Goal: Transaction & Acquisition: Purchase product/service

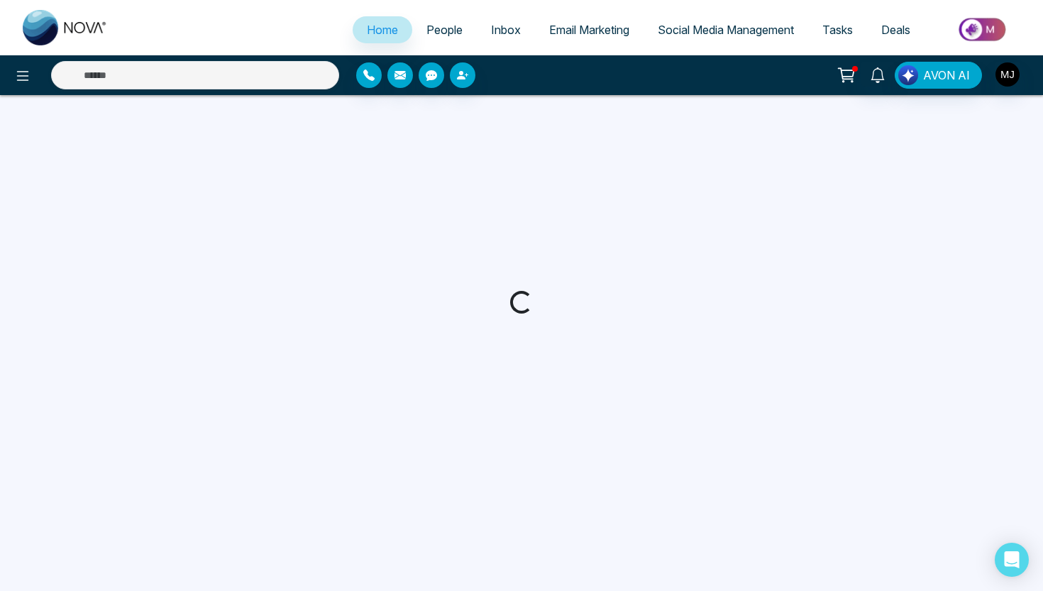
select select "*"
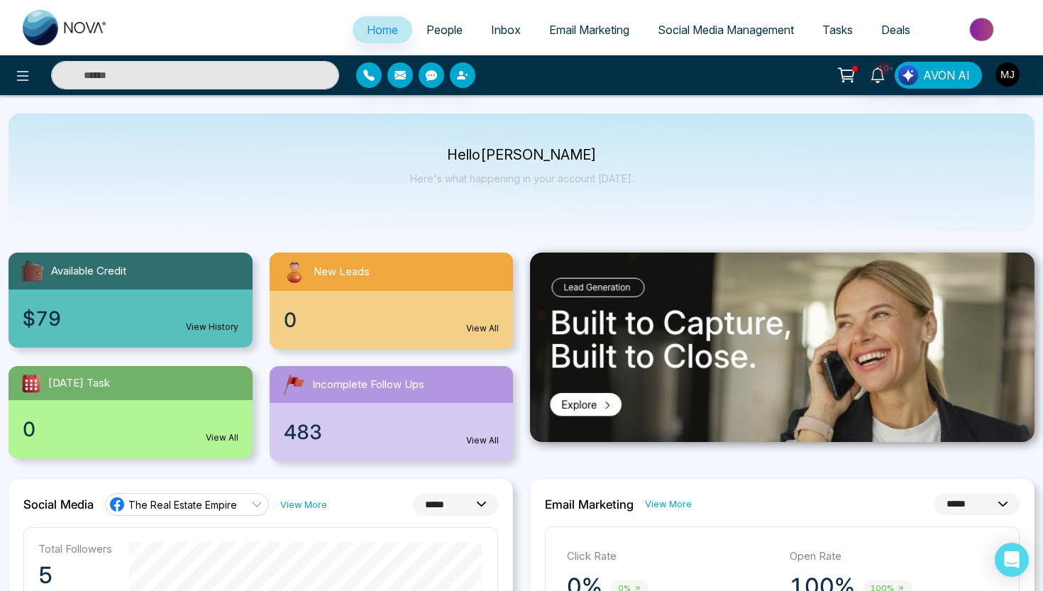
click at [984, 32] on img at bounding box center [982, 29] width 103 height 32
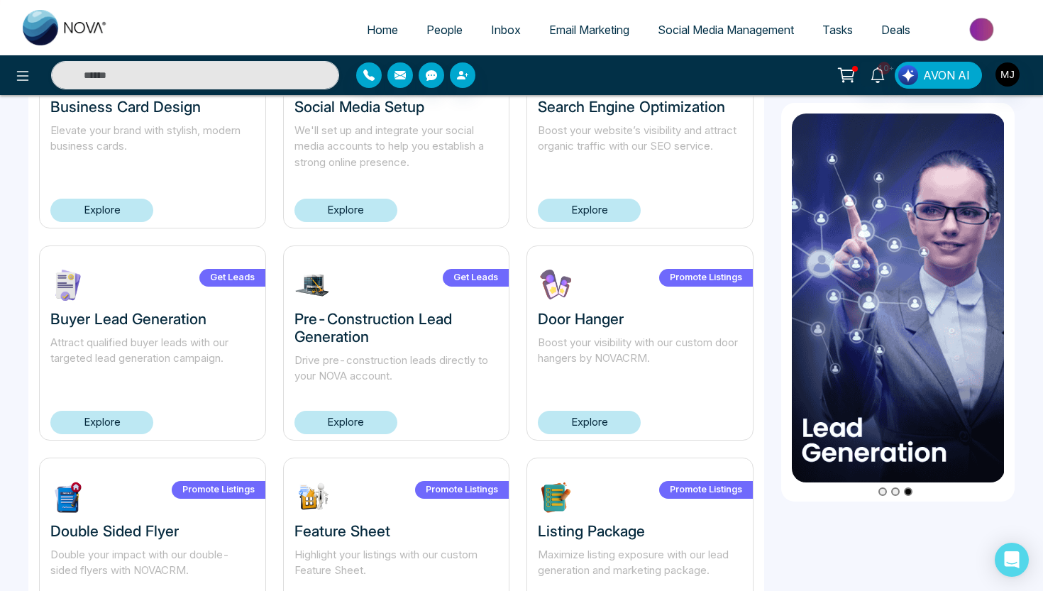
scroll to position [584, 0]
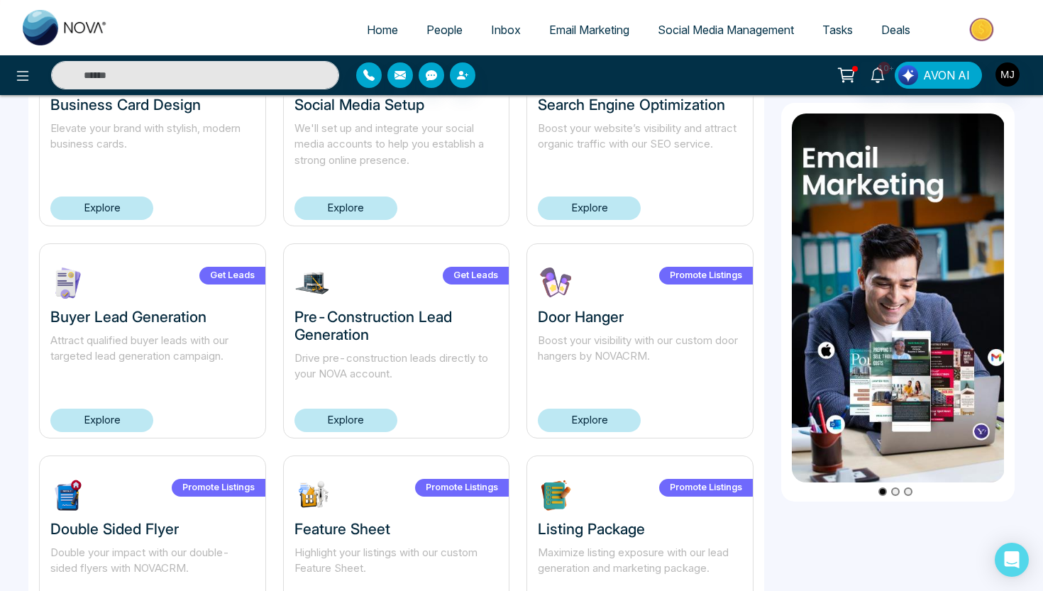
click at [619, 206] on link "Explore" at bounding box center [589, 207] width 103 height 23
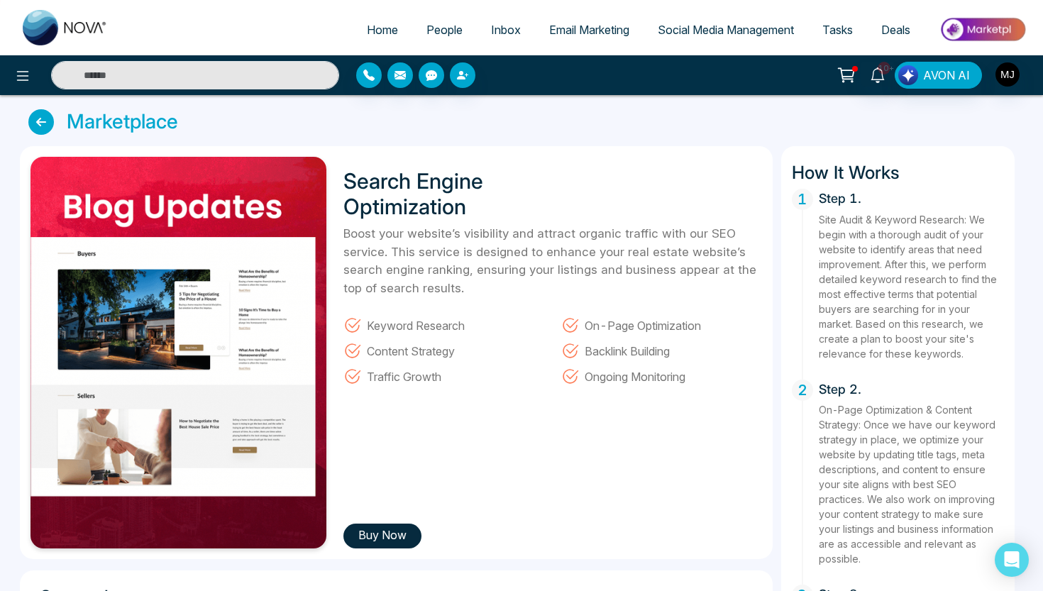
click at [45, 124] on icon at bounding box center [41, 122] width 26 height 26
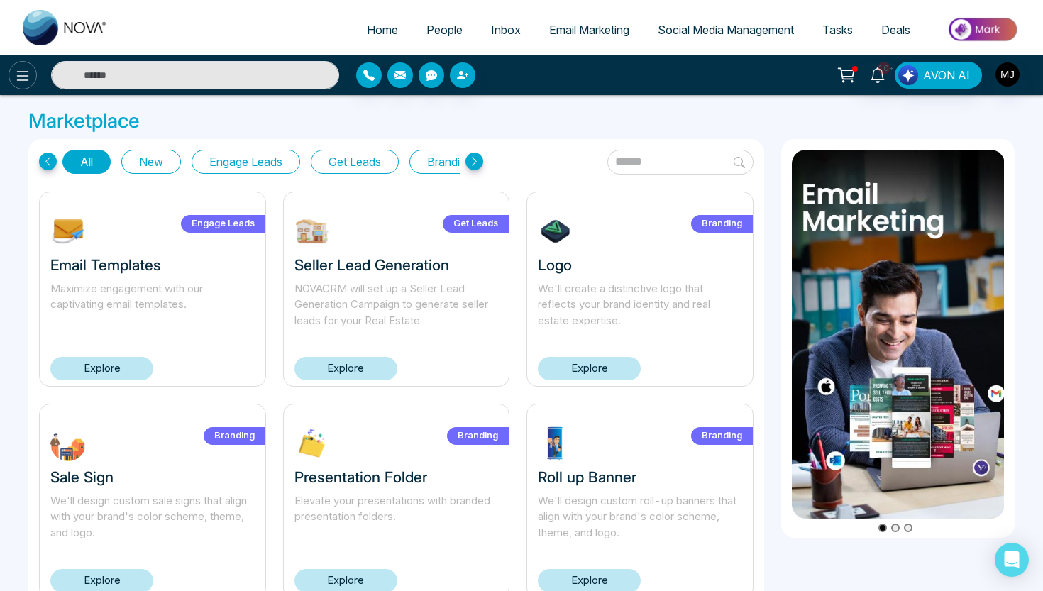
click at [31, 79] on icon at bounding box center [22, 75] width 17 height 17
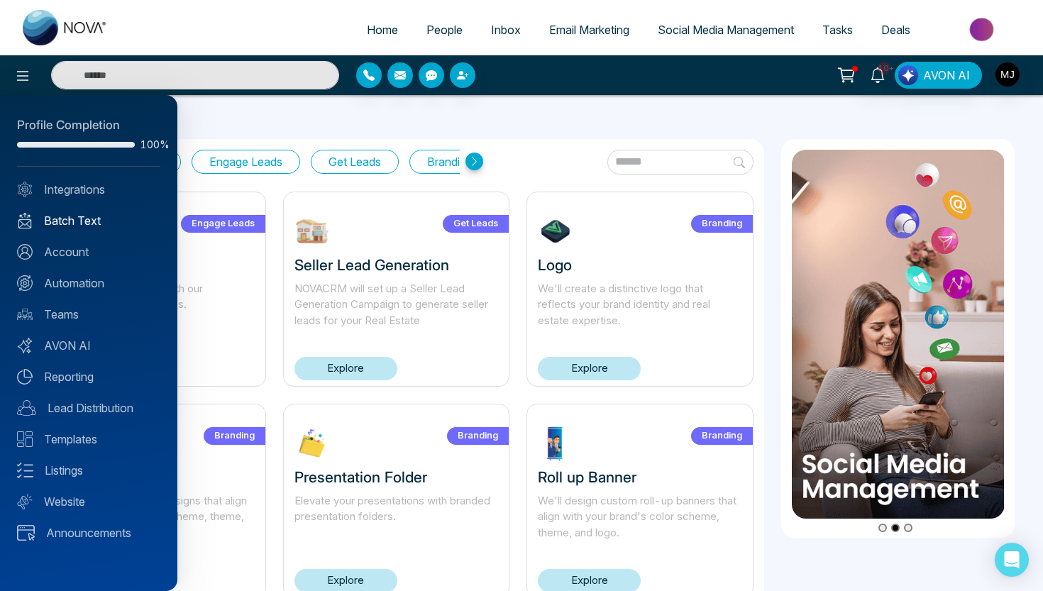
click at [69, 223] on link "Batch Text" at bounding box center [88, 220] width 143 height 17
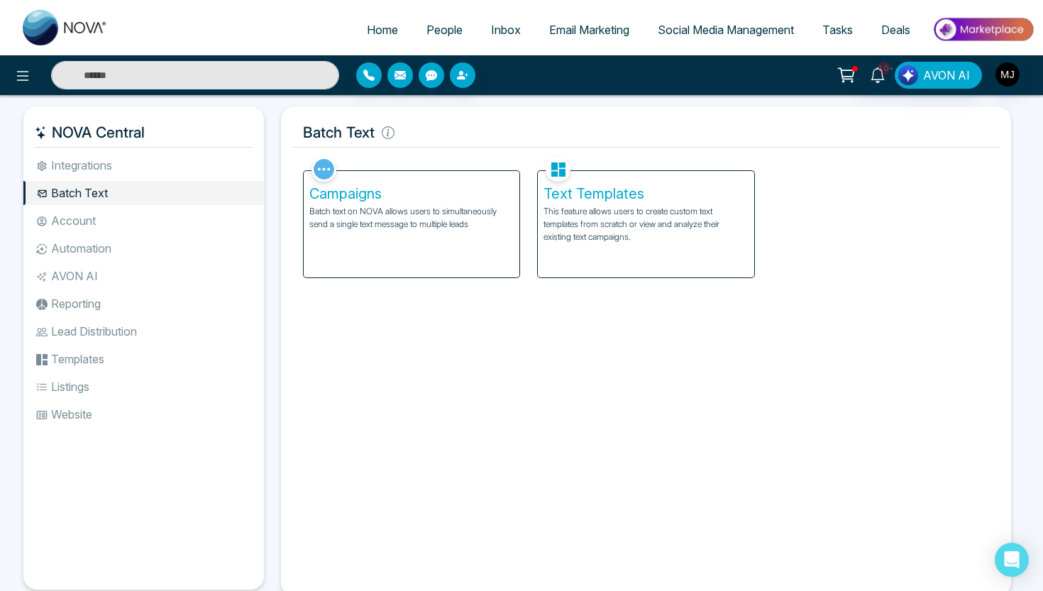
click at [446, 255] on div "Campaigns Batch text on NOVA allows users to simultaneously send a single text …" at bounding box center [412, 224] width 216 height 106
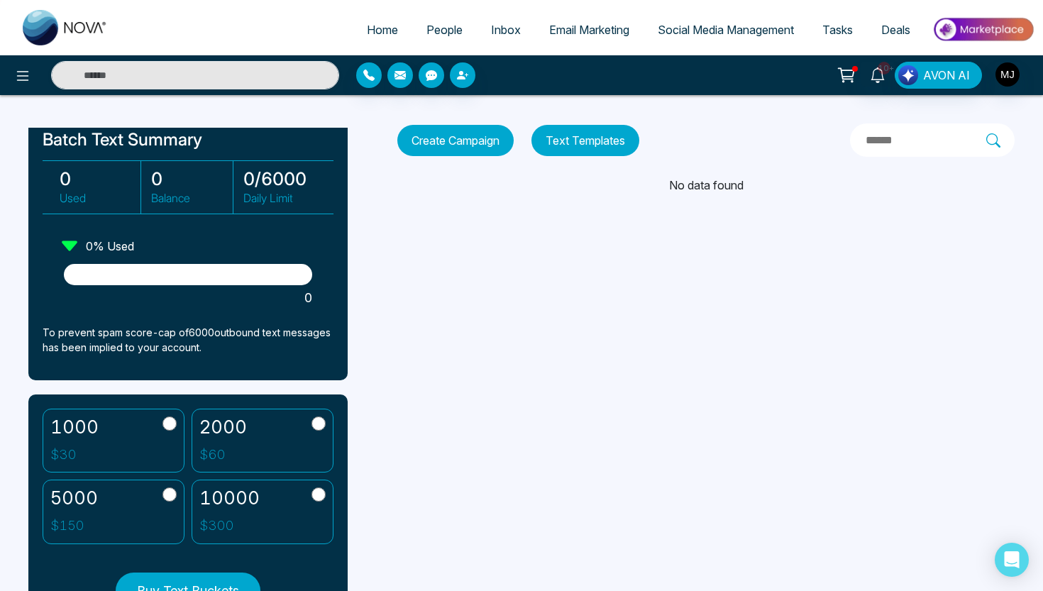
scroll to position [64, 0]
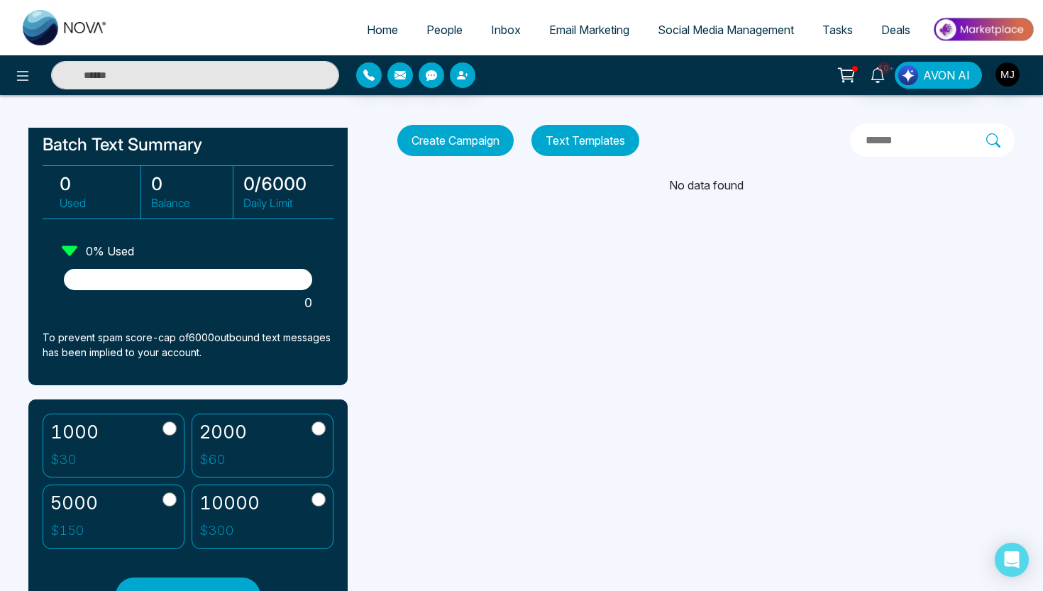
click at [430, 135] on button "Create Campaign" at bounding box center [455, 140] width 116 height 31
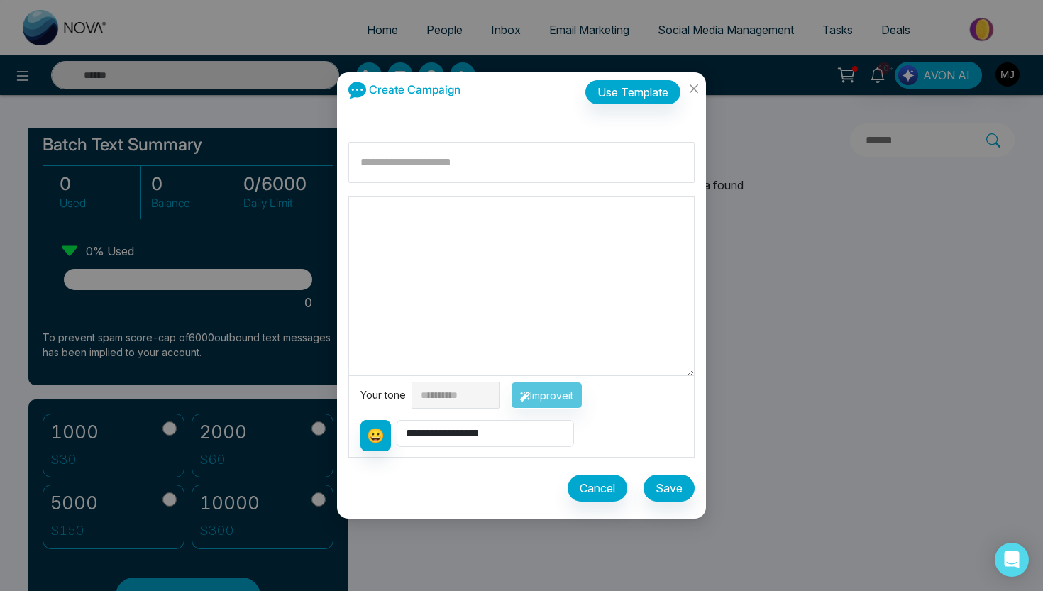
click at [610, 490] on button "Cancel" at bounding box center [597, 488] width 60 height 27
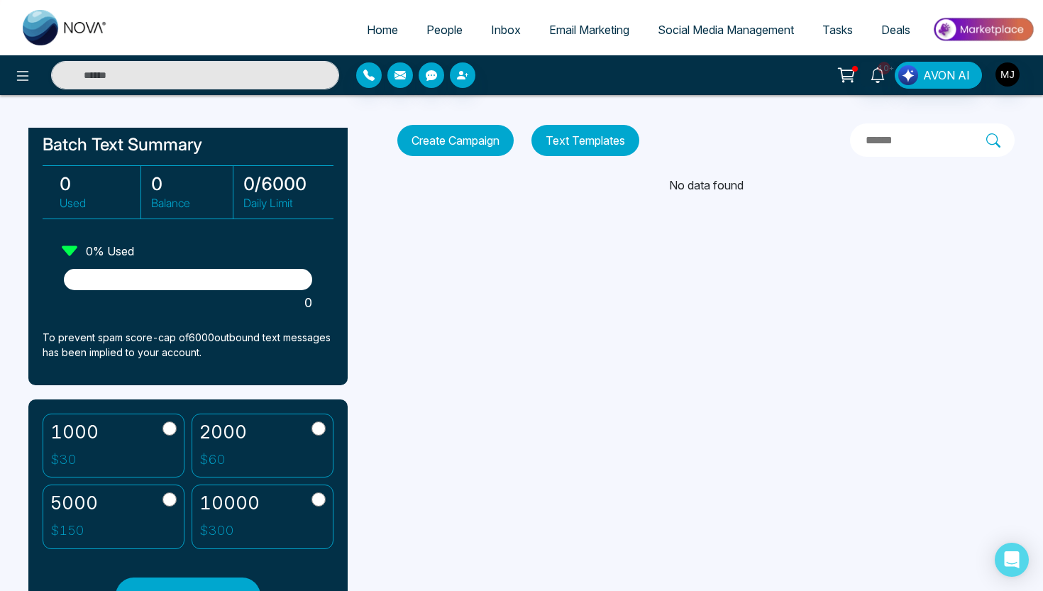
click at [253, 449] on label "2000 $ 60" at bounding box center [263, 446] width 142 height 65
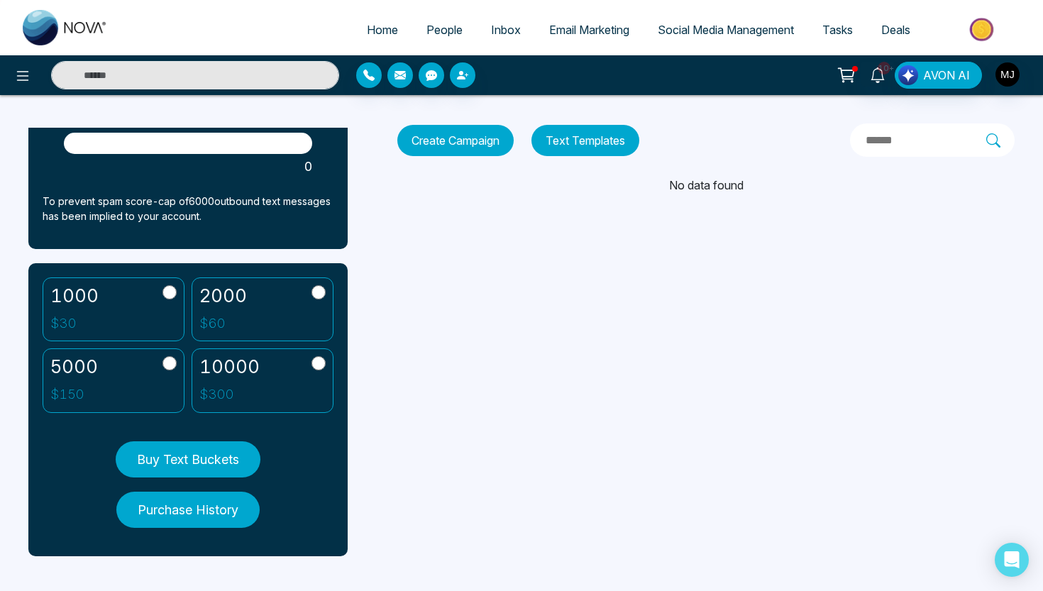
scroll to position [199, 0]
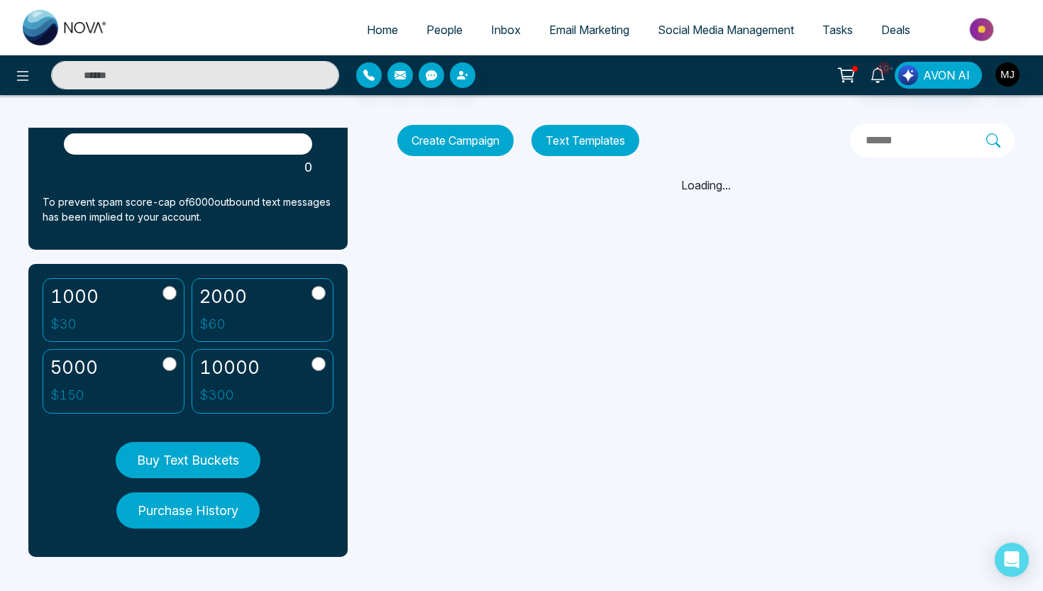
click at [197, 463] on button "Buy Text Buckets" at bounding box center [188, 460] width 145 height 36
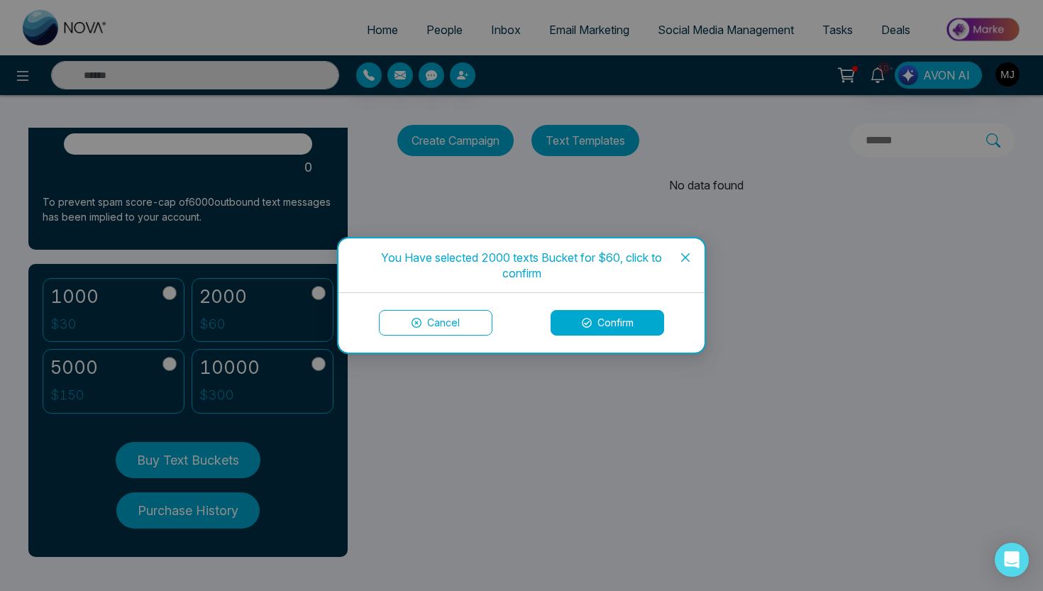
click at [628, 321] on button "Confirm" at bounding box center [606, 323] width 113 height 26
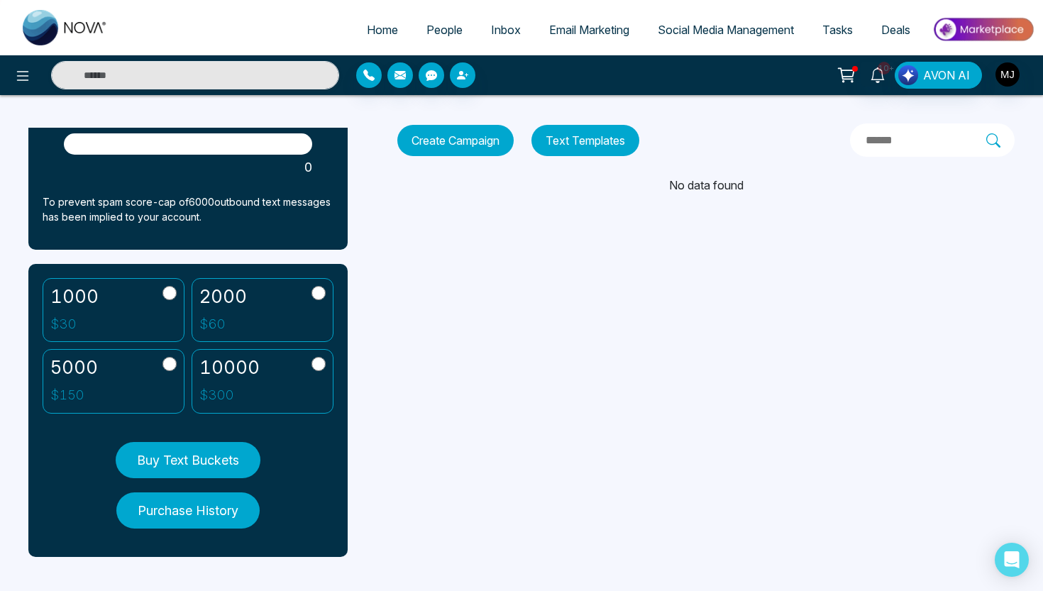
click at [279, 318] on label "2000 $ 60" at bounding box center [263, 310] width 142 height 65
click at [211, 460] on button "Buy Text Buckets" at bounding box center [188, 460] width 145 height 36
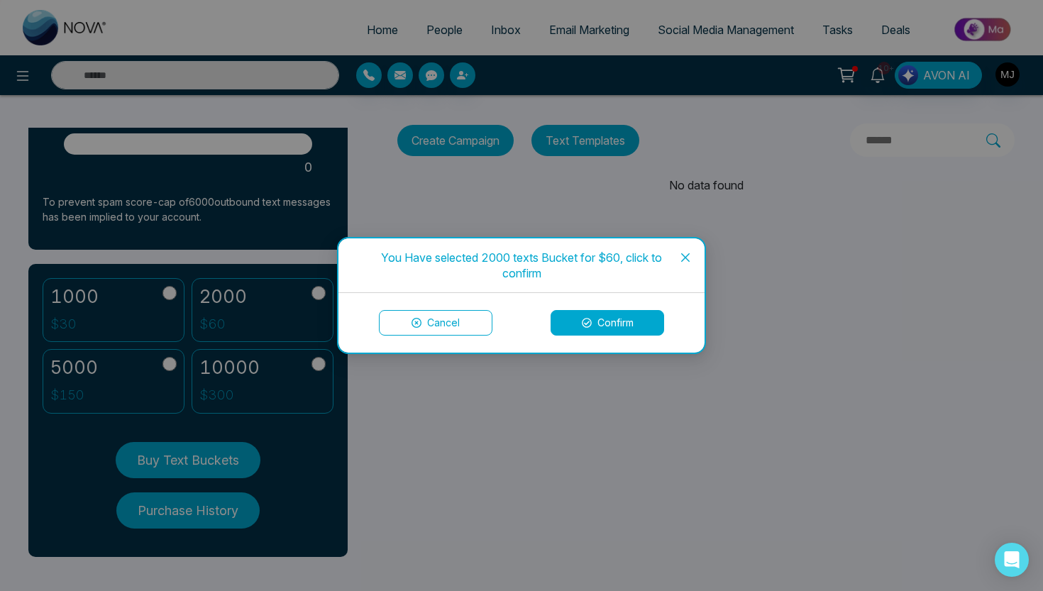
click at [582, 328] on button "Confirm" at bounding box center [606, 323] width 113 height 26
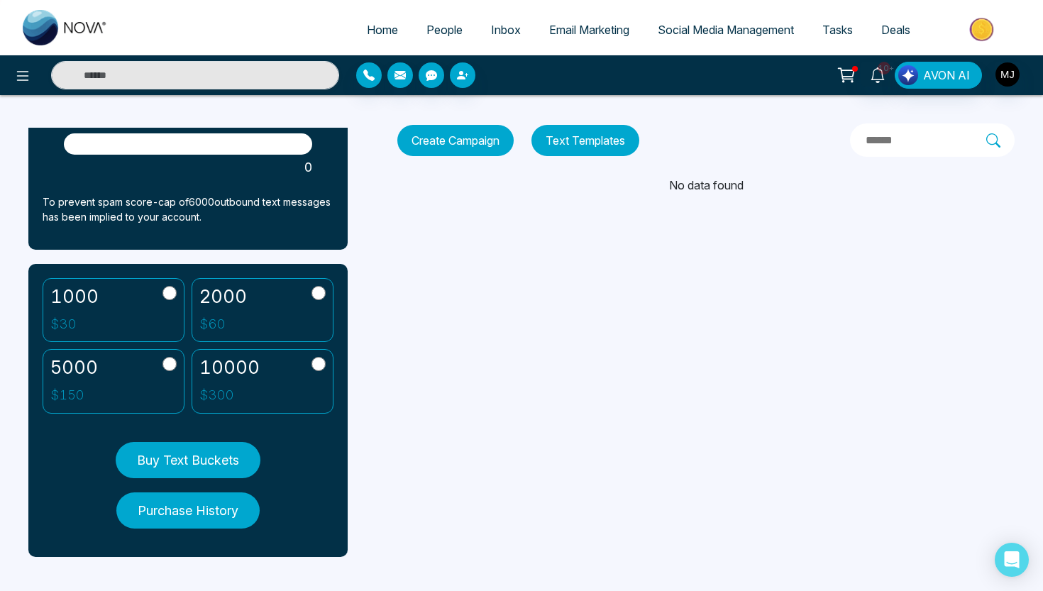
scroll to position [0, 0]
click at [525, 204] on div "Batch Text Summary 0 Used 0 Balance 0 / 6000 Daily Limit 0 % Used 0 To prevent …" at bounding box center [521, 158] width 1043 height 127
